Goal: Information Seeking & Learning: Learn about a topic

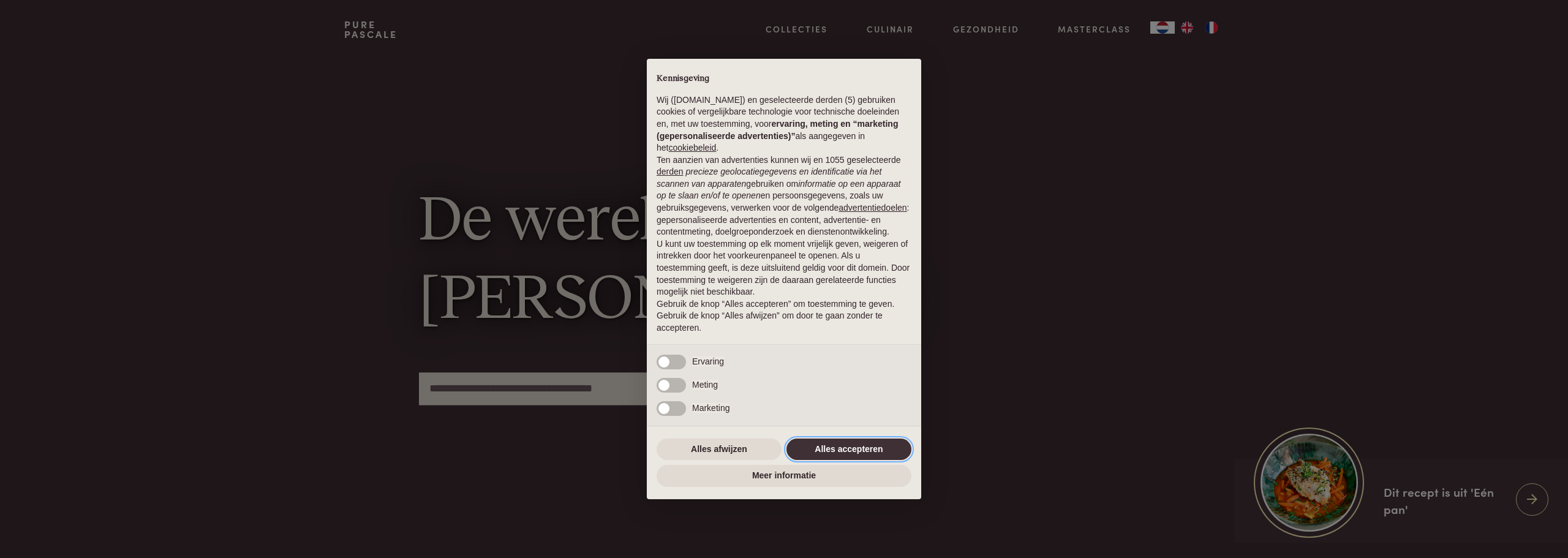
click at [850, 451] on button "Alles accepteren" at bounding box center [849, 449] width 125 height 22
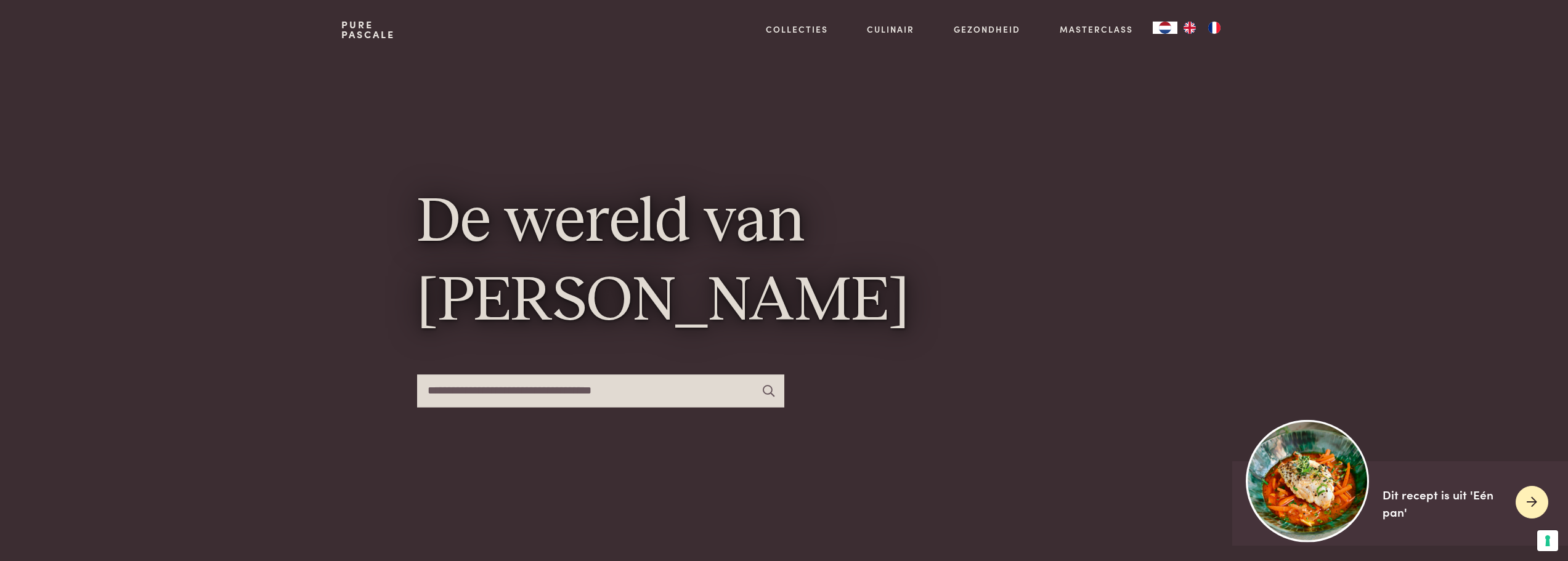
click at [1317, 486] on img at bounding box center [1307, 480] width 123 height 123
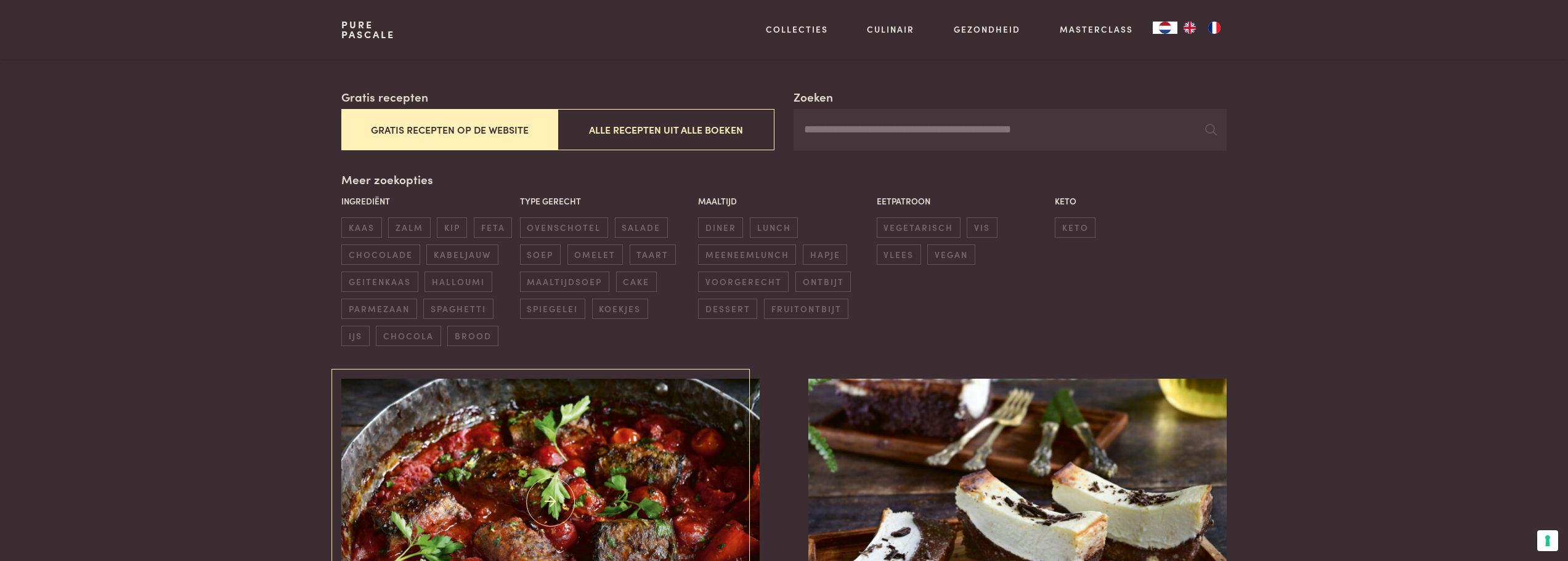
scroll to position [124, 0]
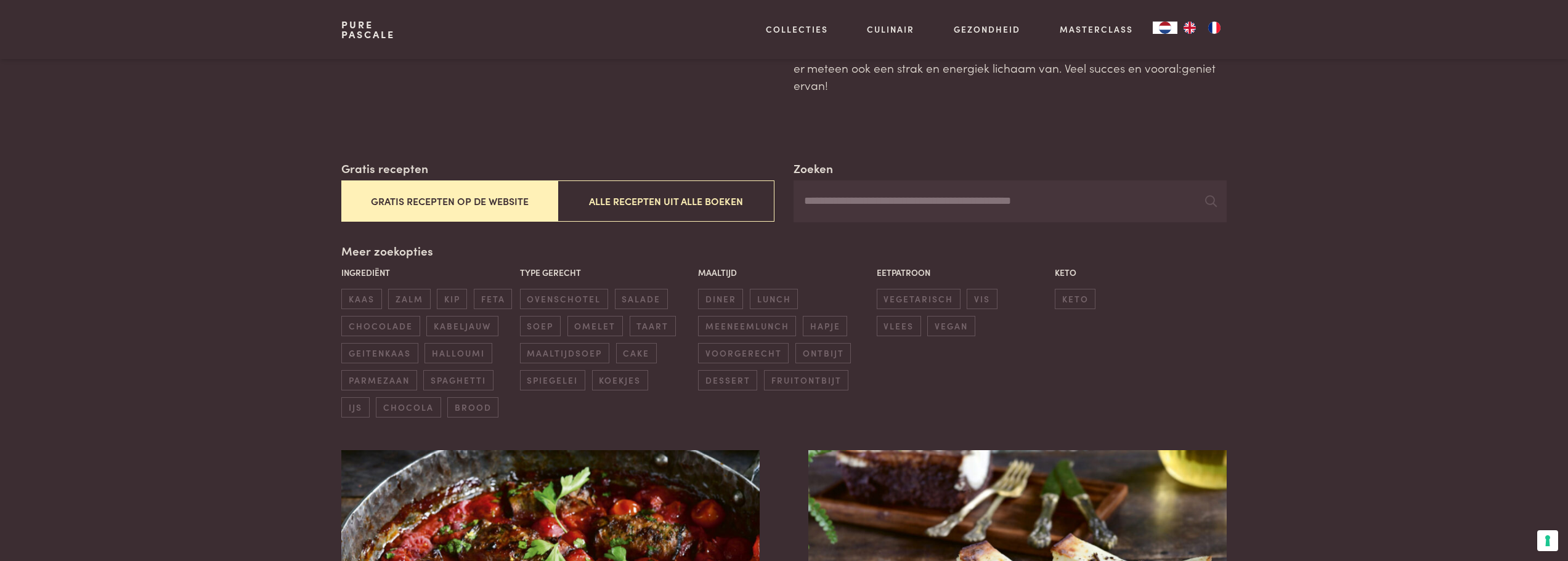
click at [836, 207] on input "Zoeken" at bounding box center [1010, 202] width 433 height 42
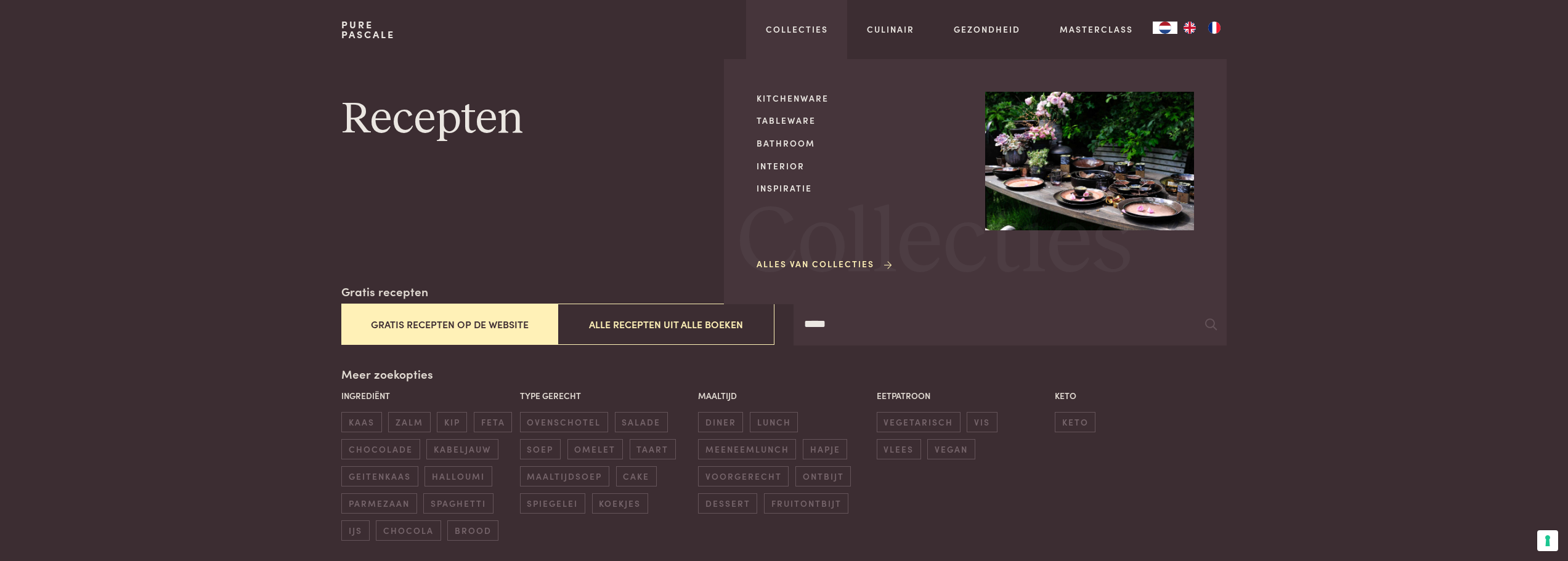
type input "*****"
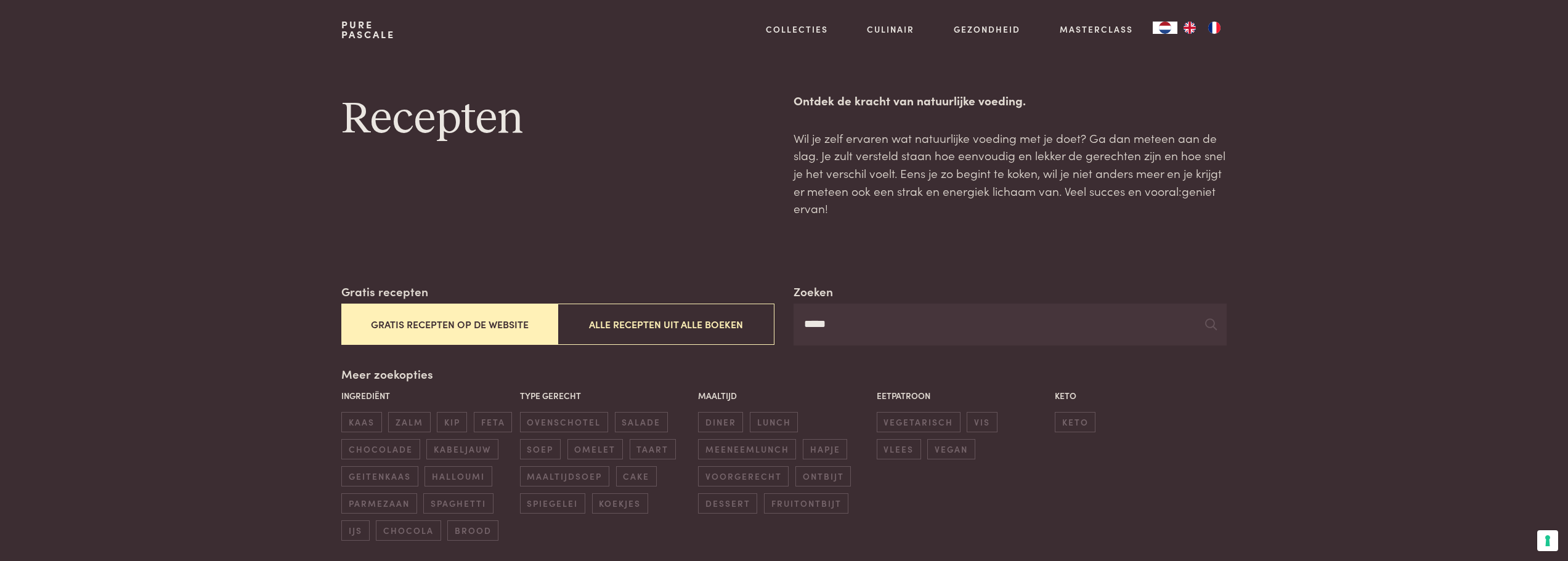
click at [851, 330] on input "*****" at bounding box center [1010, 324] width 433 height 42
click at [601, 323] on button "Alle recepten uit alle boeken" at bounding box center [665, 323] width 216 height 41
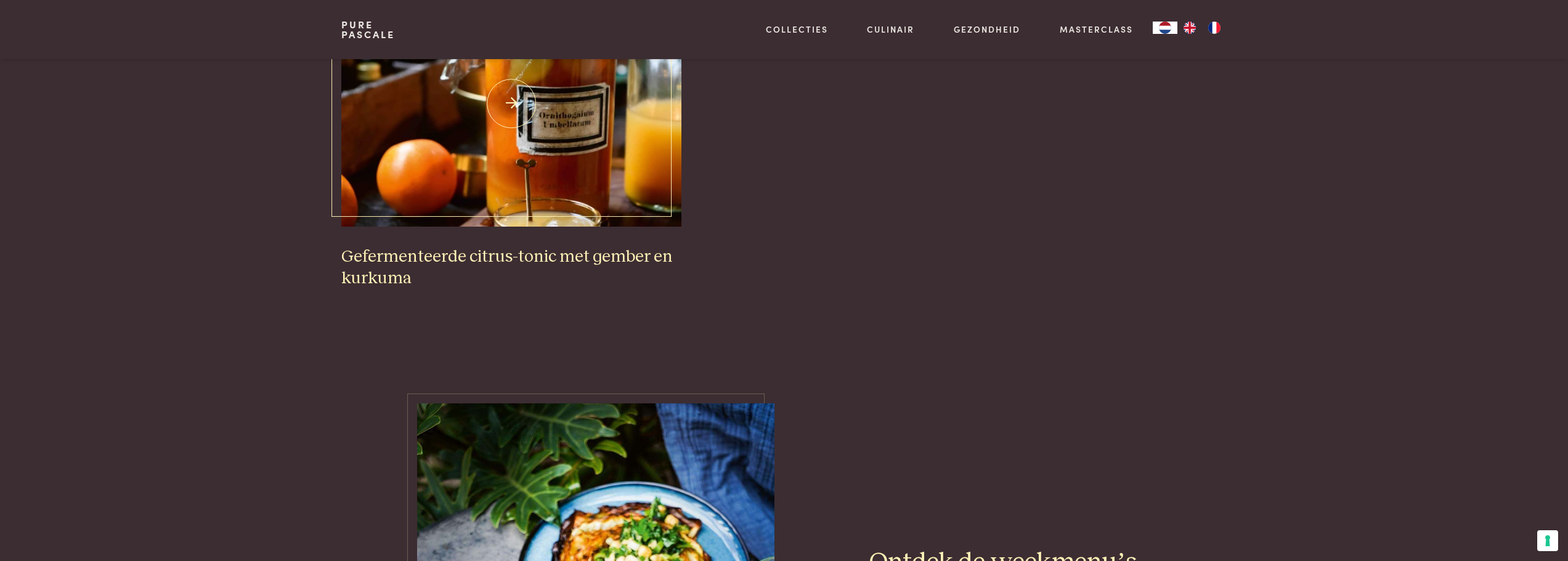
scroll to position [838, 0]
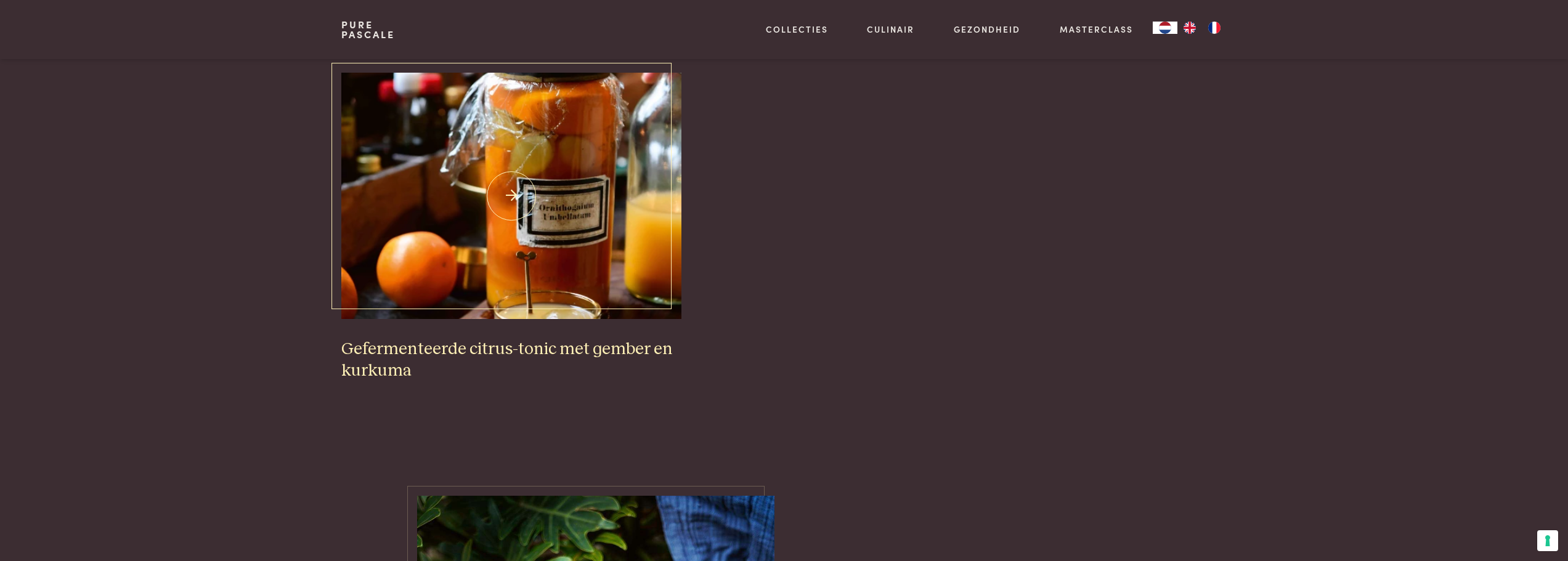
click at [474, 193] on img at bounding box center [512, 195] width 340 height 246
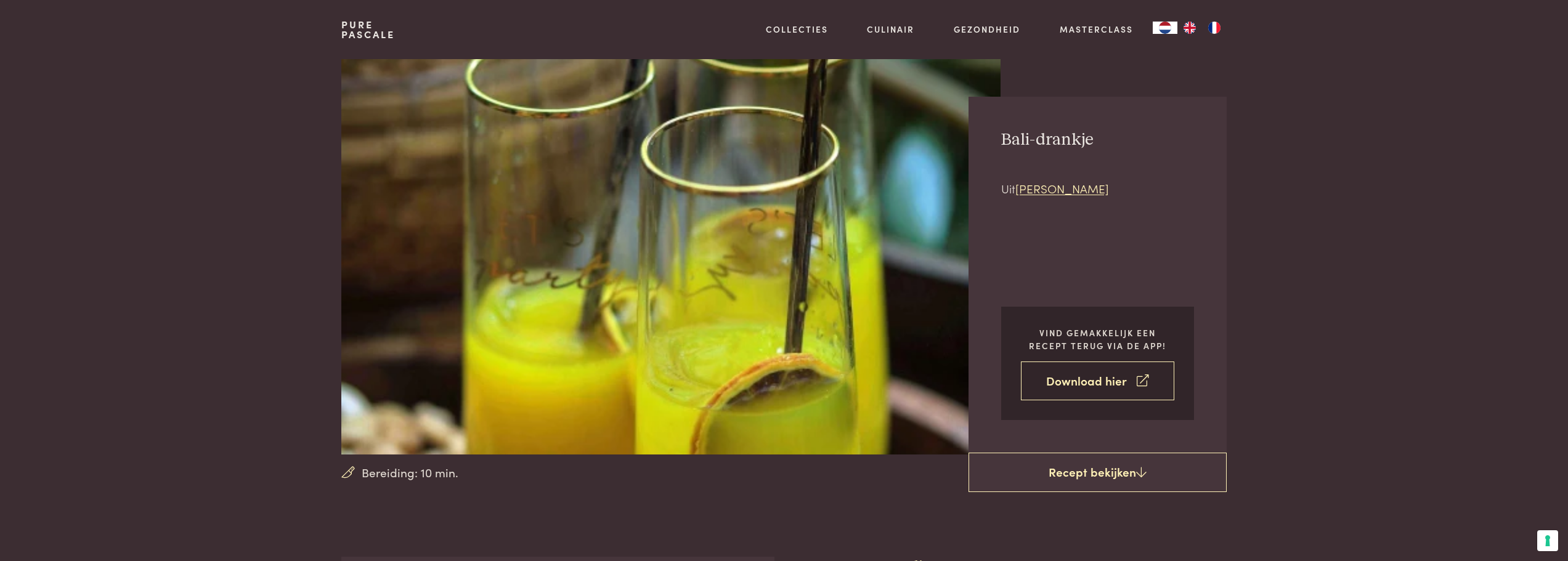
click at [1108, 382] on link "Download hier" at bounding box center [1097, 380] width 153 height 39
click at [1049, 188] on link "Chez Pascale" at bounding box center [1062, 187] width 94 height 16
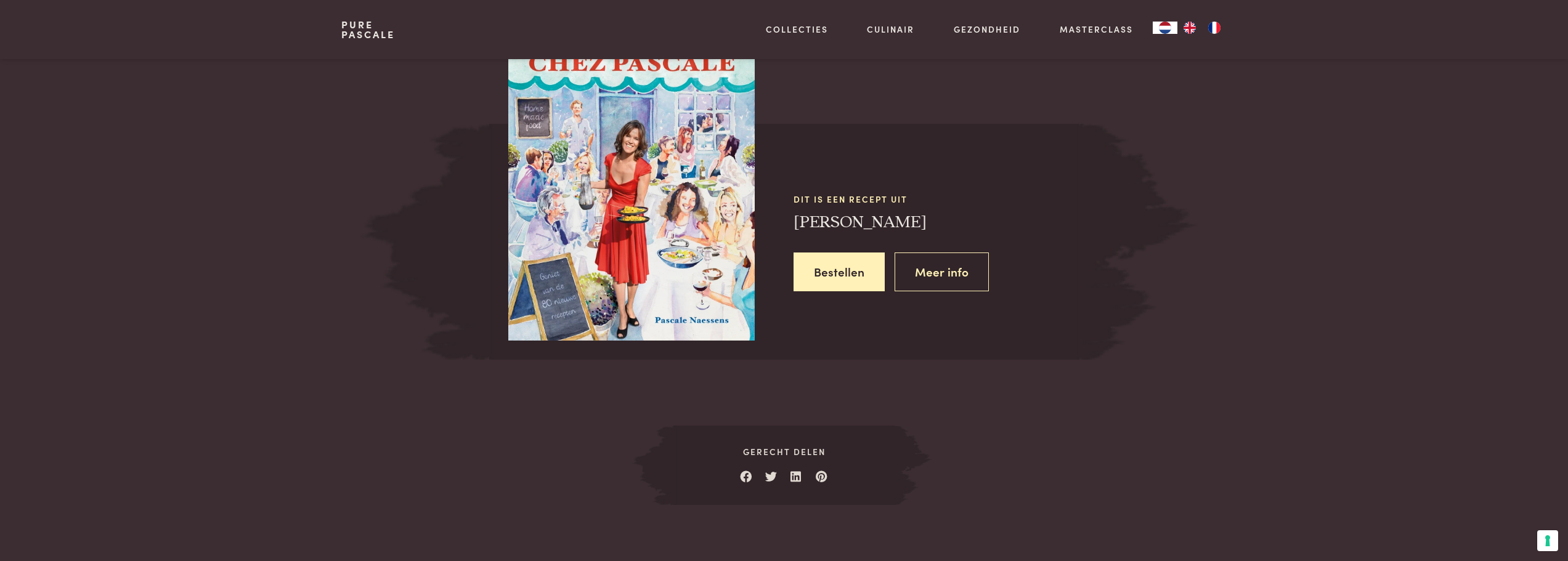
scroll to position [1108, 0]
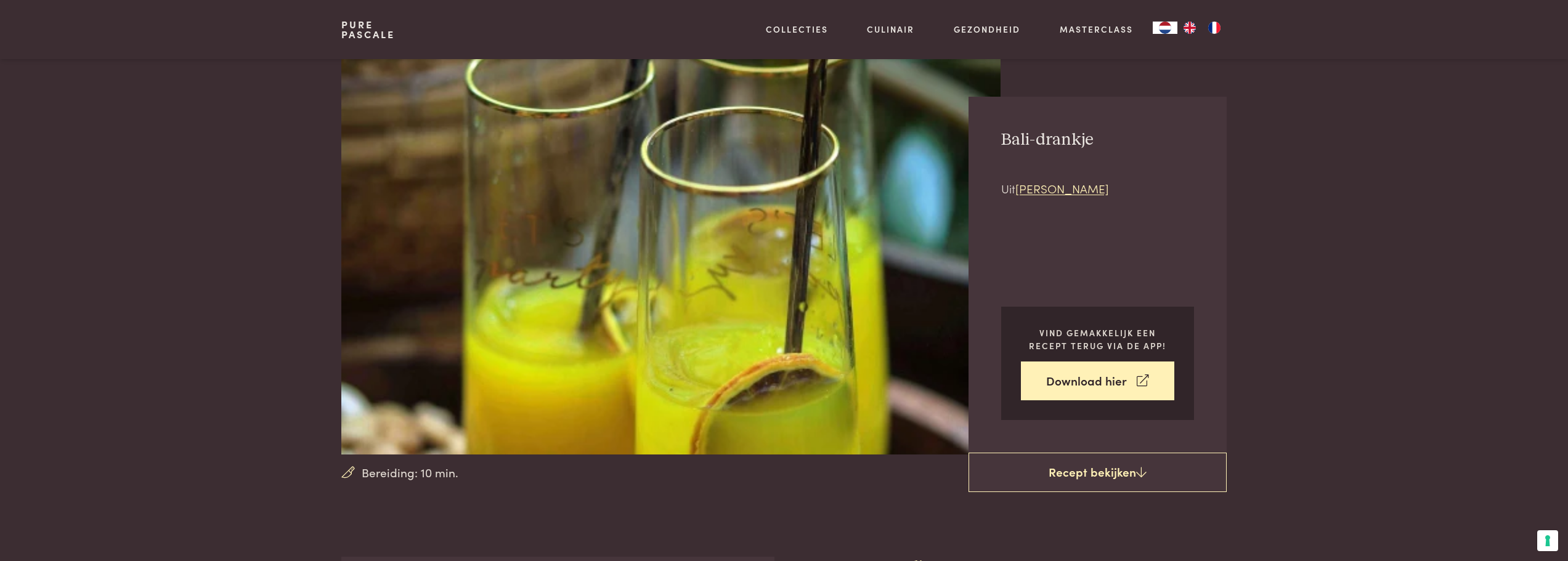
scroll to position [1108, 0]
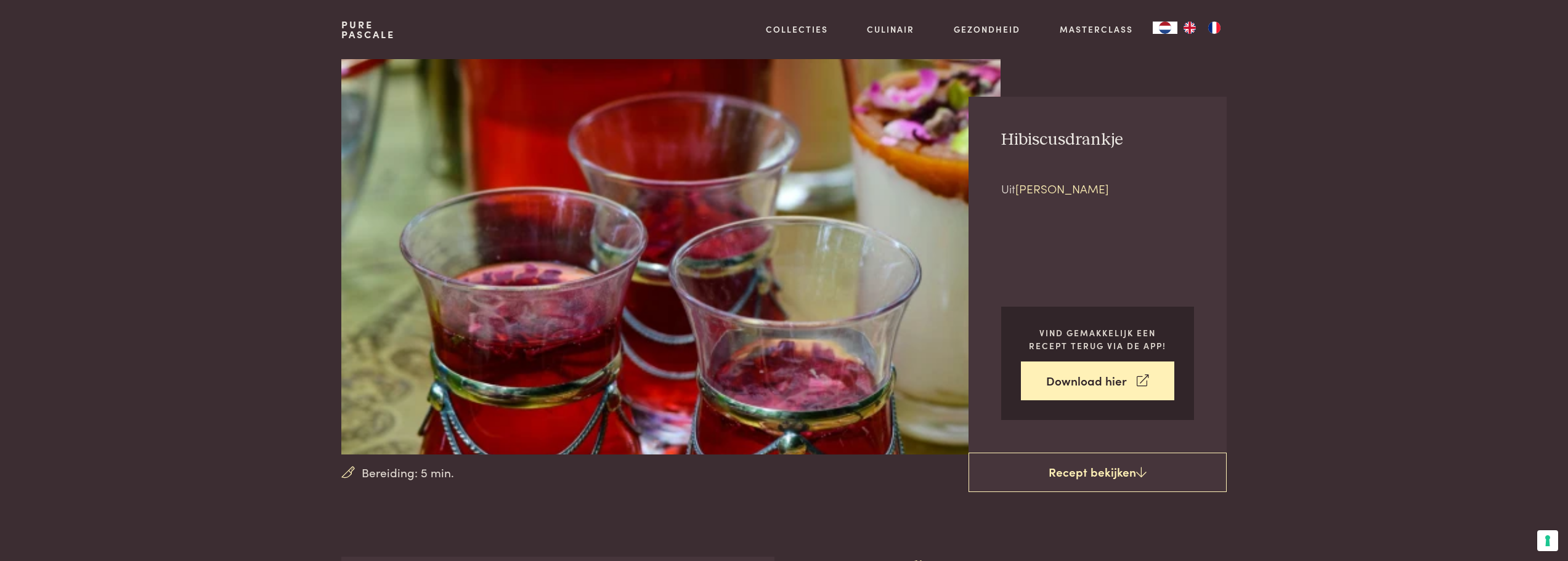
click at [1066, 189] on link "[PERSON_NAME]" at bounding box center [1062, 187] width 94 height 16
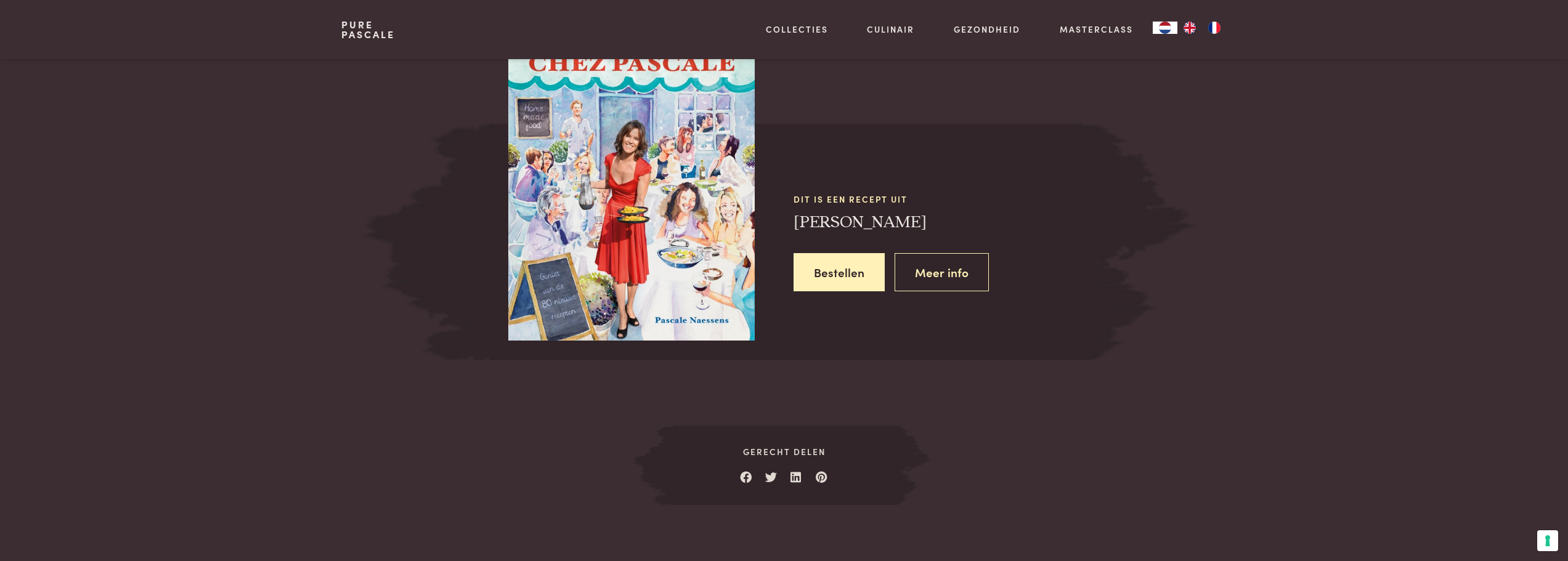
scroll to position [1090, 0]
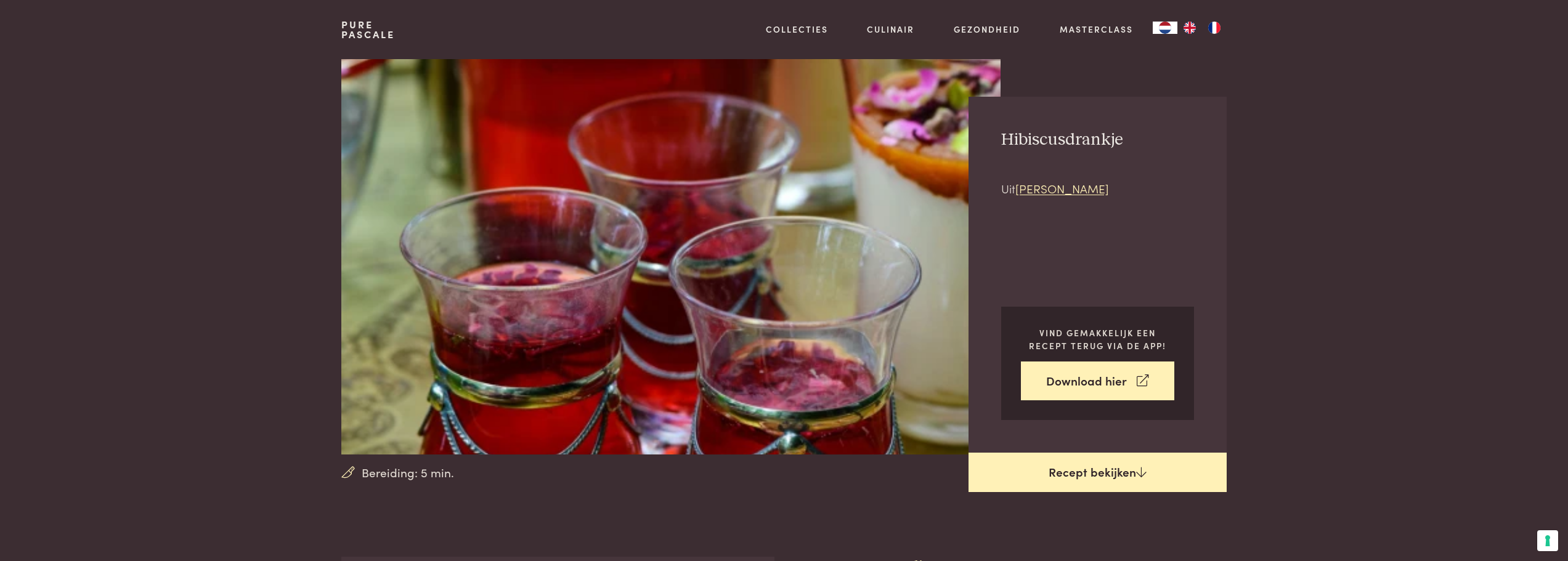
click at [1124, 473] on link "Recept bekijken" at bounding box center [1098, 472] width 259 height 39
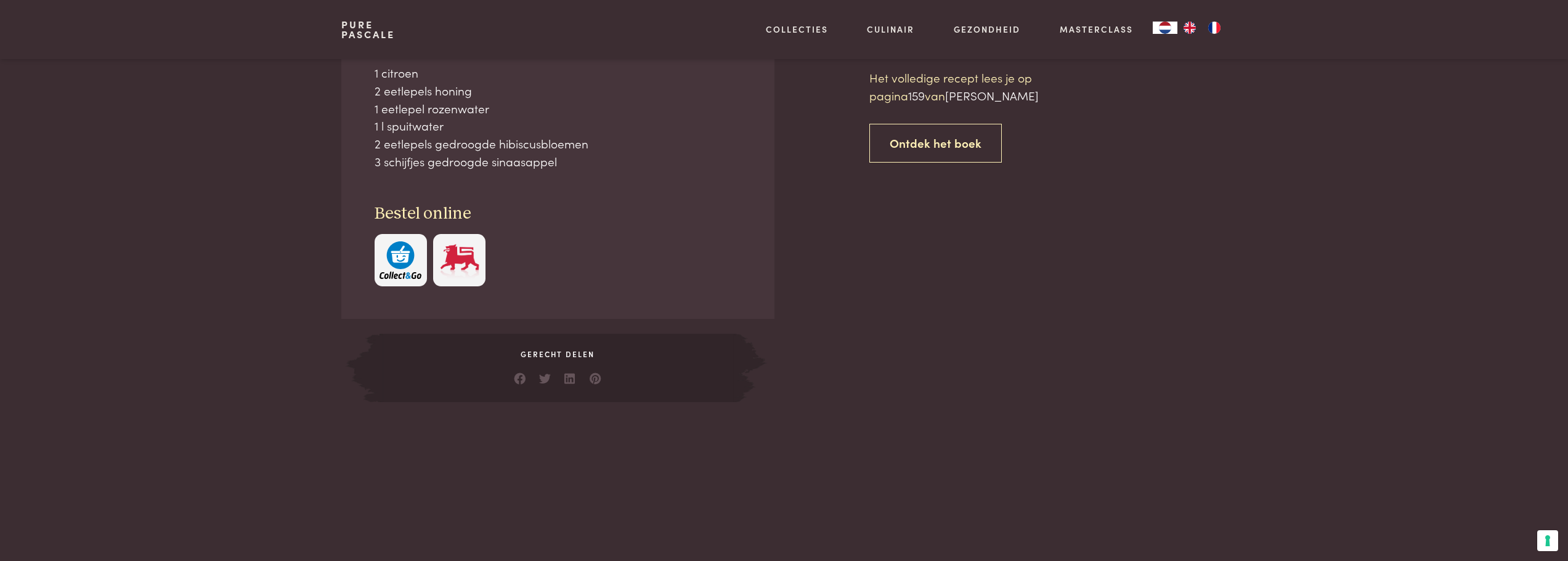
scroll to position [557, 0]
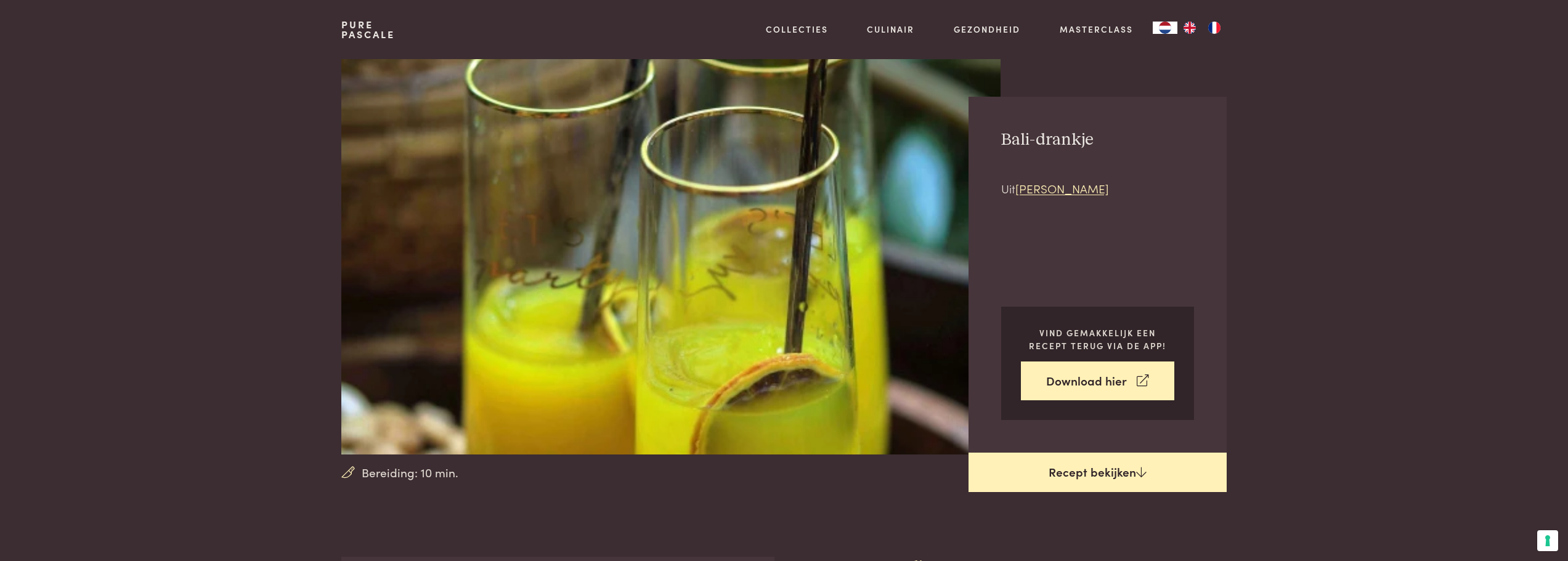
click at [1075, 466] on link "Recept bekijken" at bounding box center [1098, 472] width 259 height 39
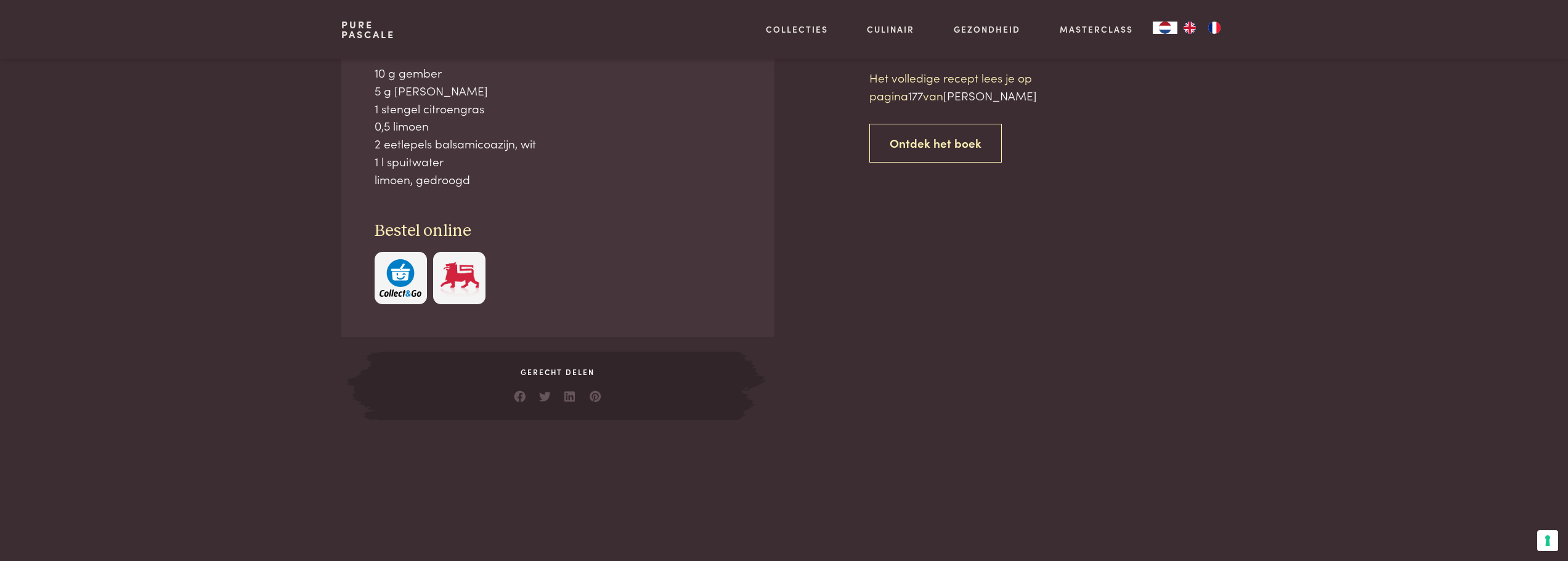
scroll to position [557, 0]
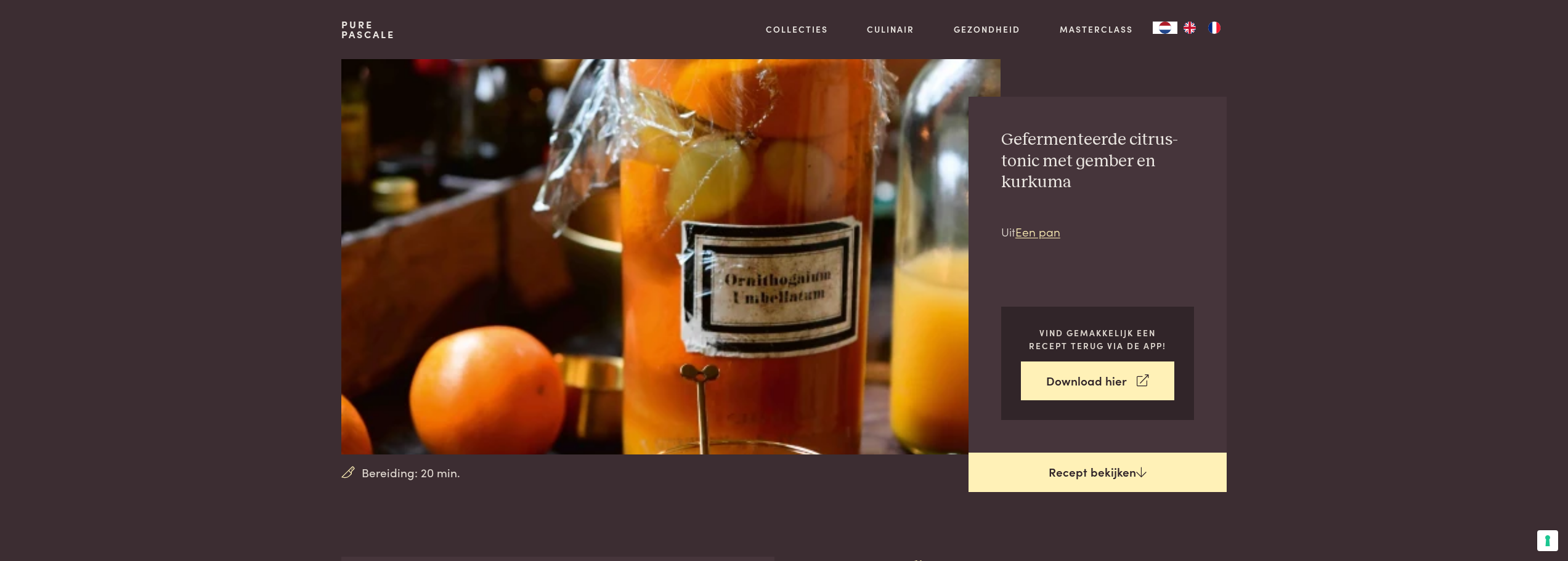
click at [1052, 479] on link "Recept bekijken" at bounding box center [1098, 472] width 259 height 39
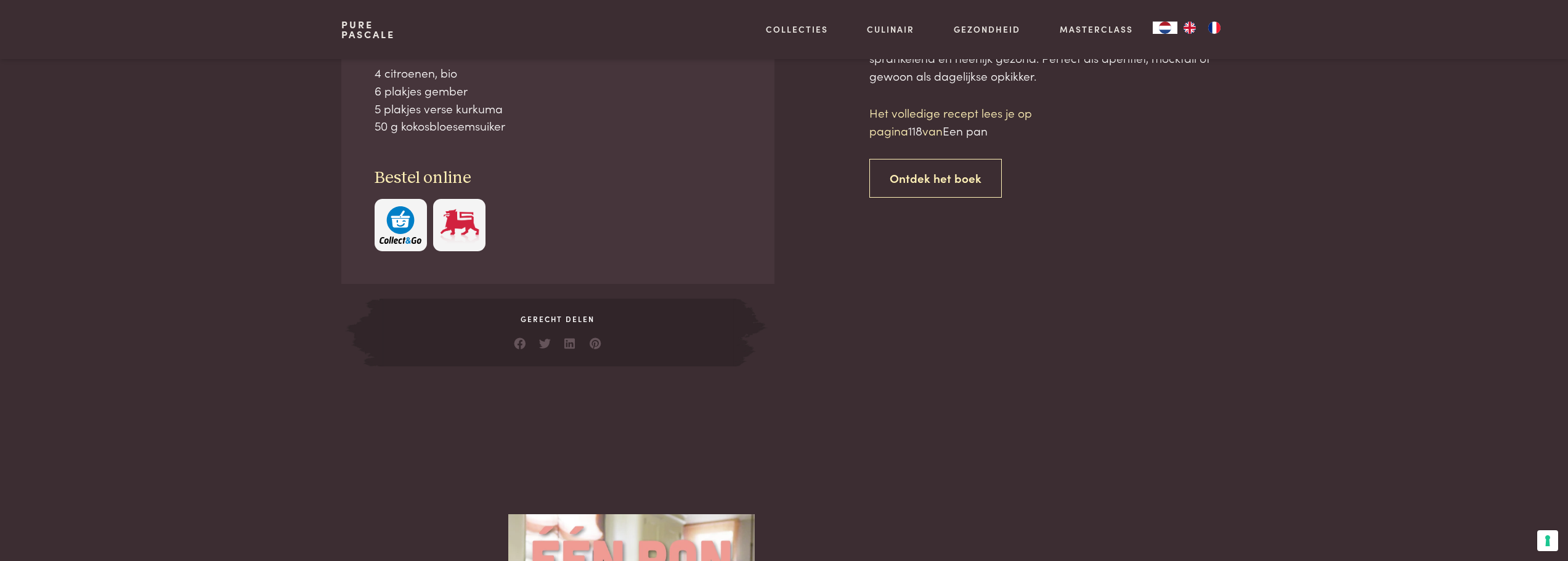
scroll to position [557, 0]
